Goal: Find specific page/section: Find specific page/section

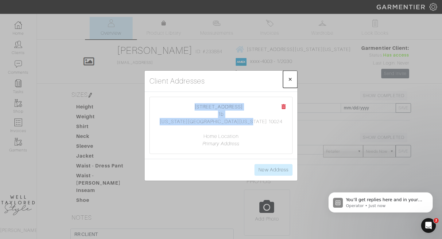
click at [293, 78] on button "× Close" at bounding box center [290, 79] width 14 height 17
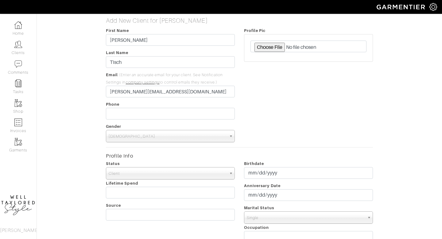
scroll to position [208, 0]
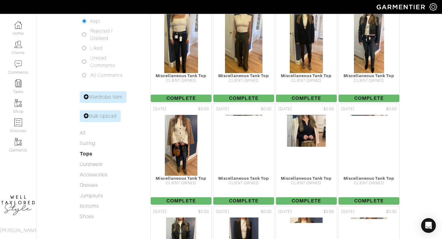
scroll to position [140, 0]
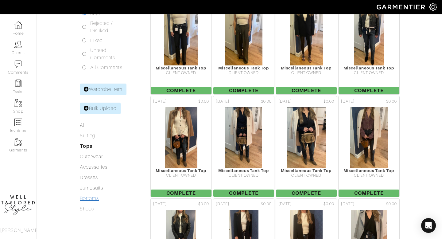
click at [92, 196] on link "Bottoms" at bounding box center [89, 199] width 19 height 6
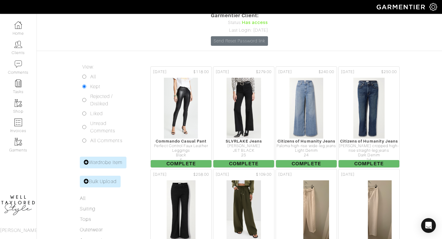
scroll to position [97, 0]
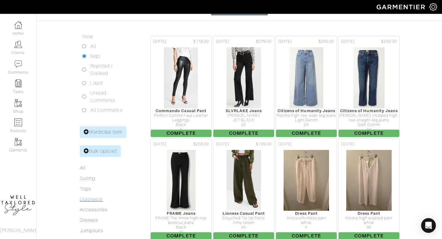
click at [94, 196] on link "Outerwear" at bounding box center [91, 199] width 23 height 6
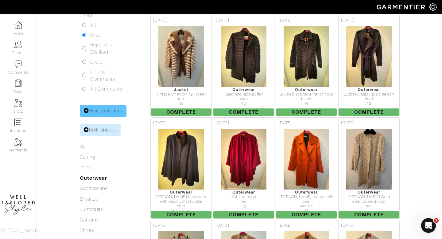
scroll to position [120, 0]
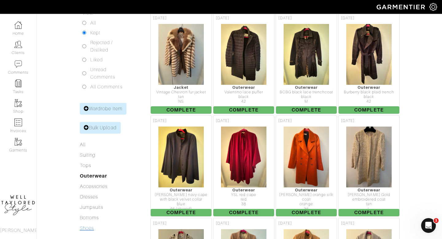
click at [91, 225] on link "Shoes" at bounding box center [87, 228] width 14 height 6
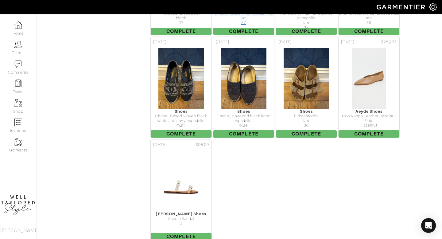
scroll to position [402, 0]
